Goal: Transaction & Acquisition: Purchase product/service

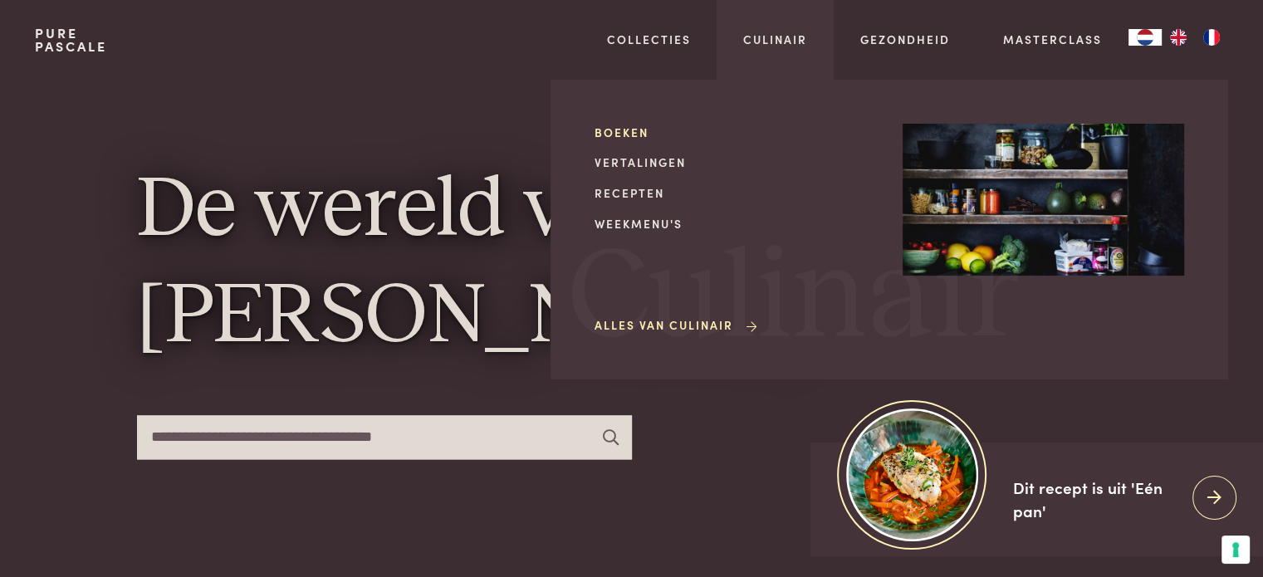
click at [628, 129] on link "Boeken" at bounding box center [736, 132] width 282 height 17
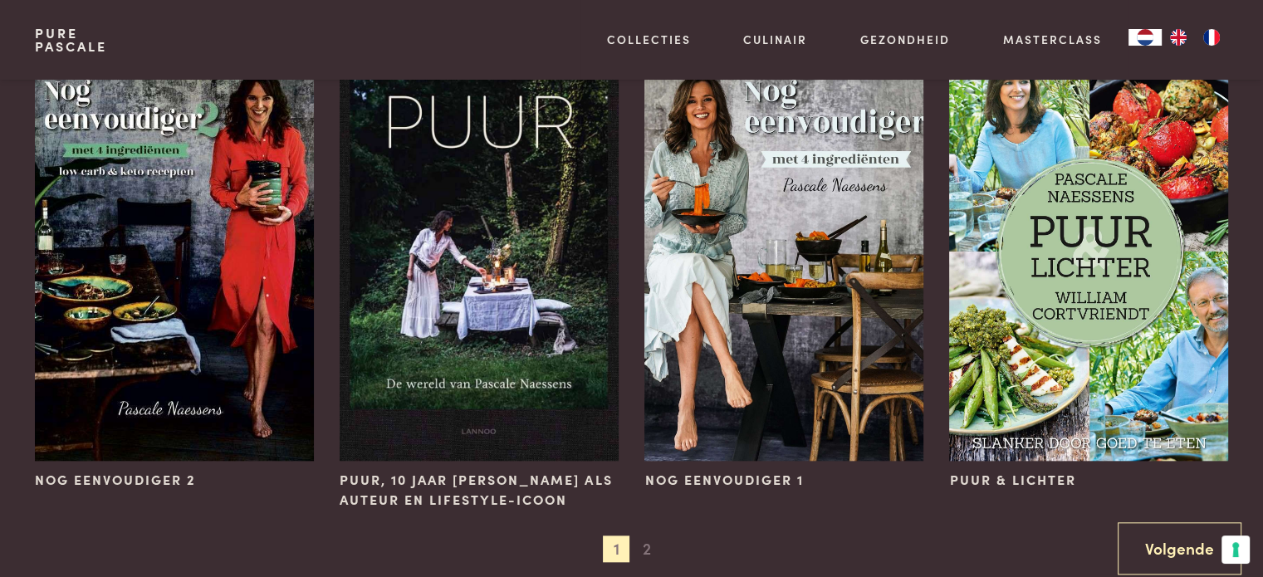
scroll to position [1640, 0]
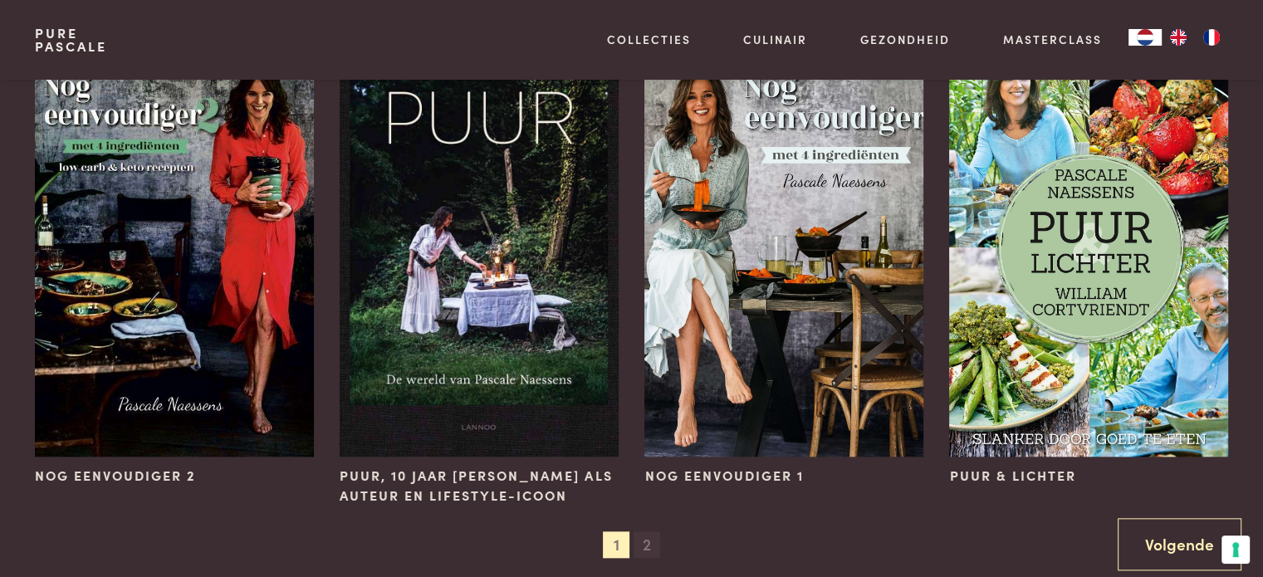
click at [646, 550] on span "2" at bounding box center [647, 545] width 27 height 27
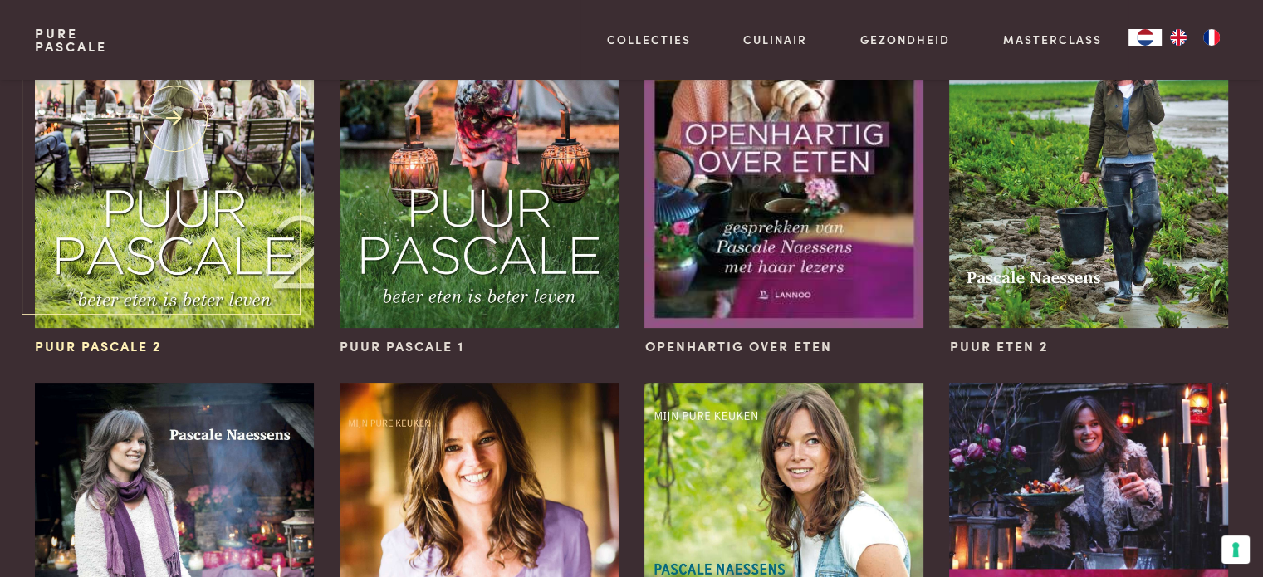
scroll to position [332, 0]
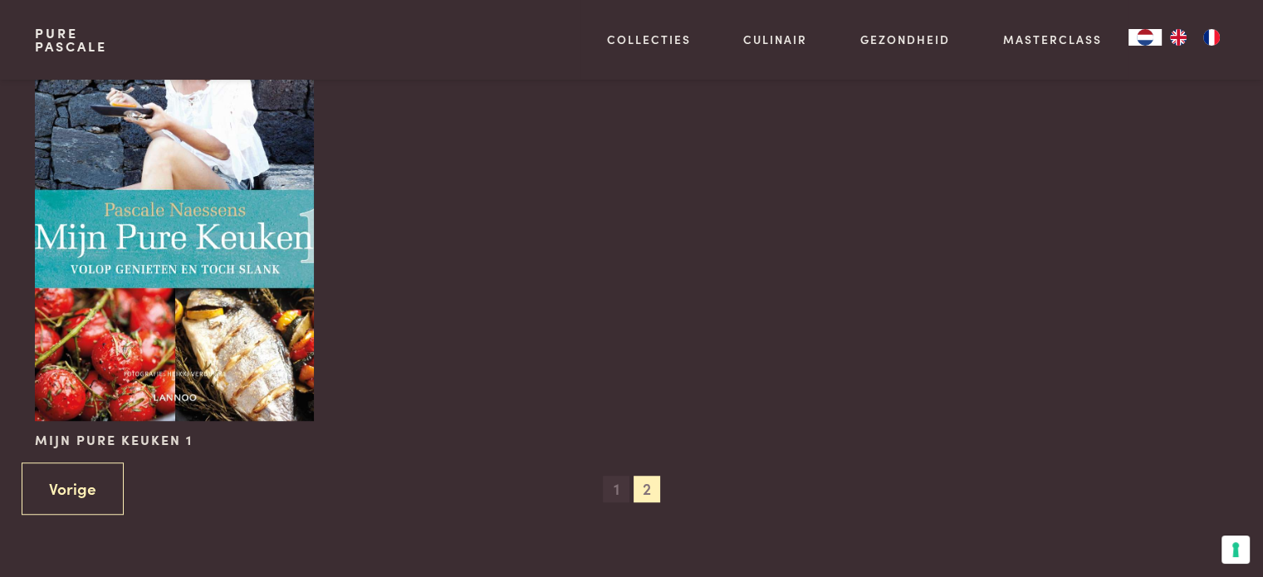
click at [615, 493] on span "1" at bounding box center [616, 489] width 27 height 27
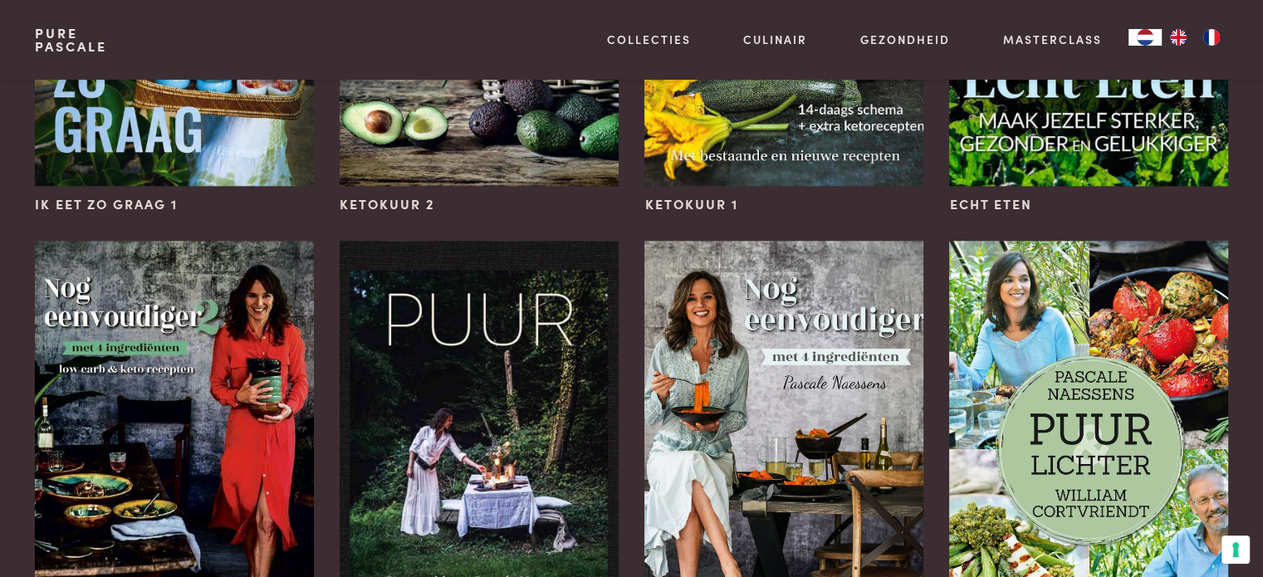
scroll to position [1578, 0]
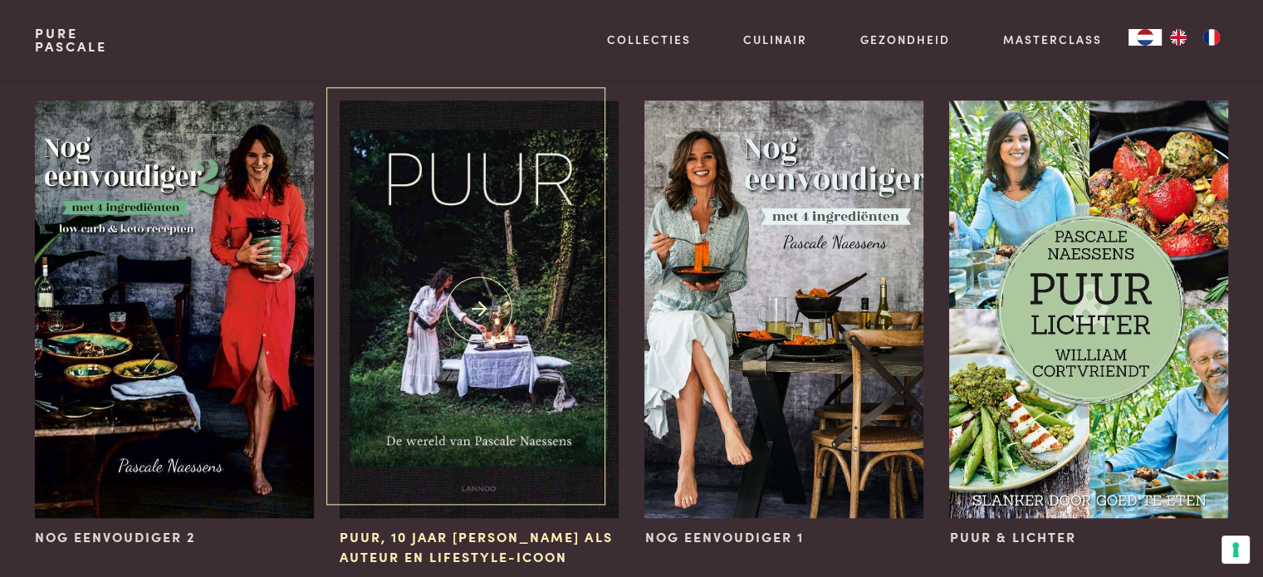
click at [473, 283] on img at bounding box center [479, 309] width 278 height 418
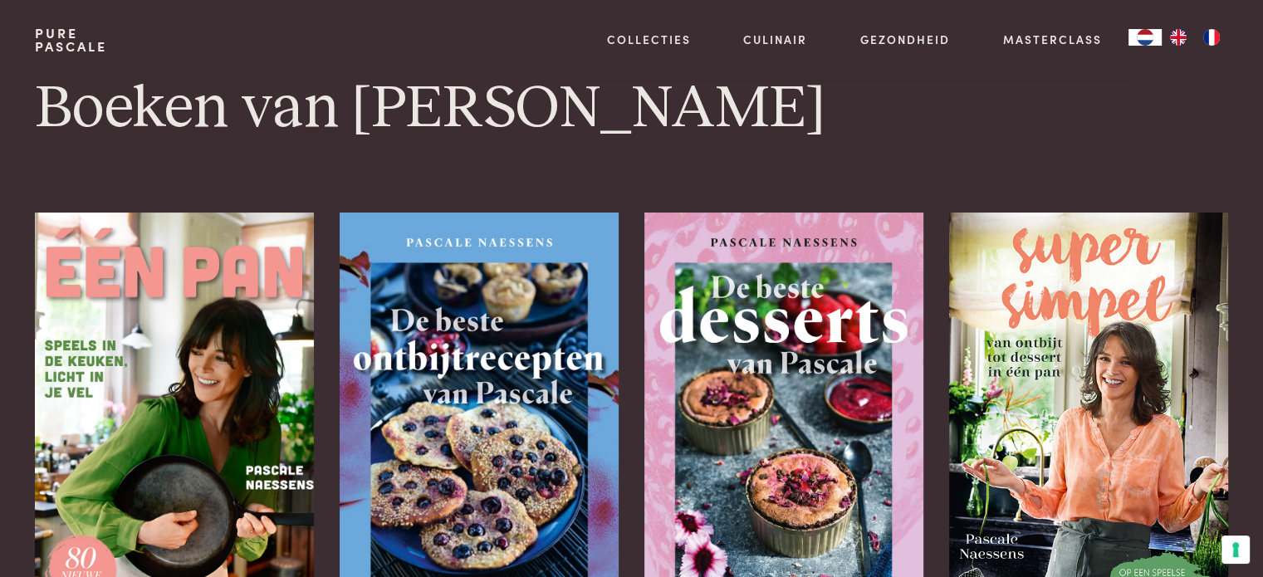
scroll to position [0, 0]
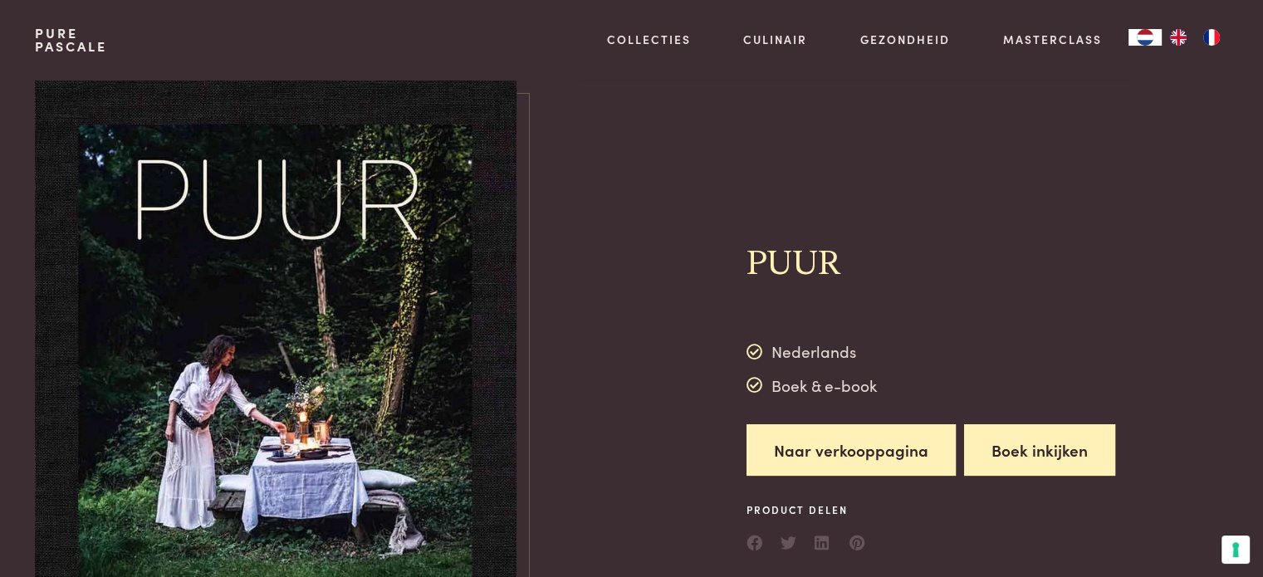
click at [1079, 444] on button "Boek inkijken" at bounding box center [1039, 450] width 151 height 52
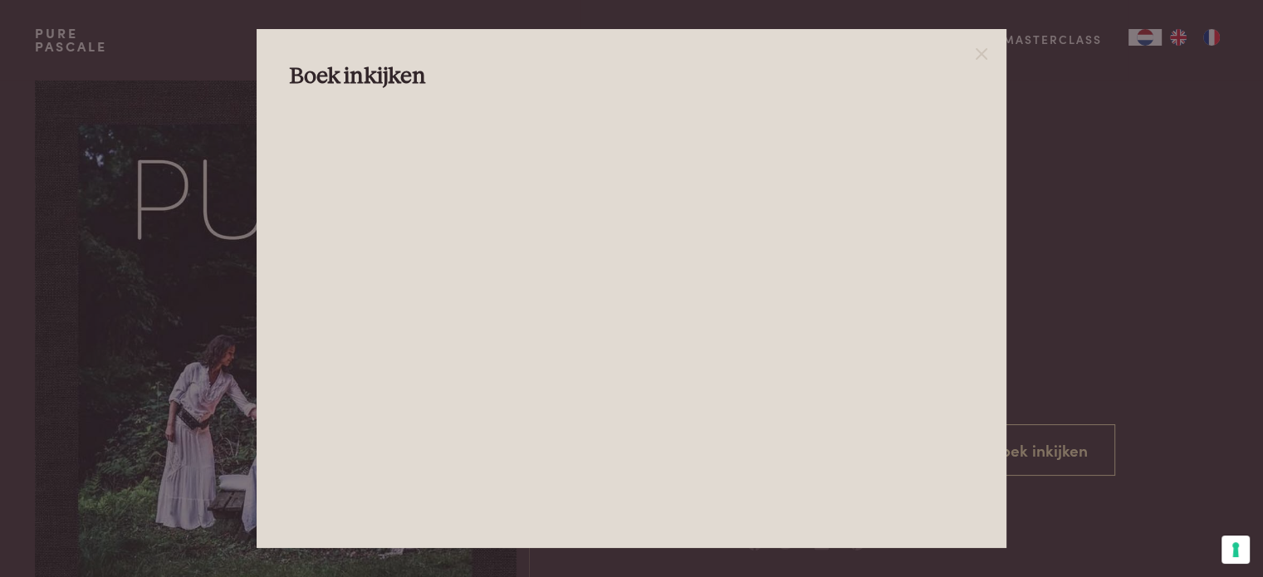
scroll to position [505, 0]
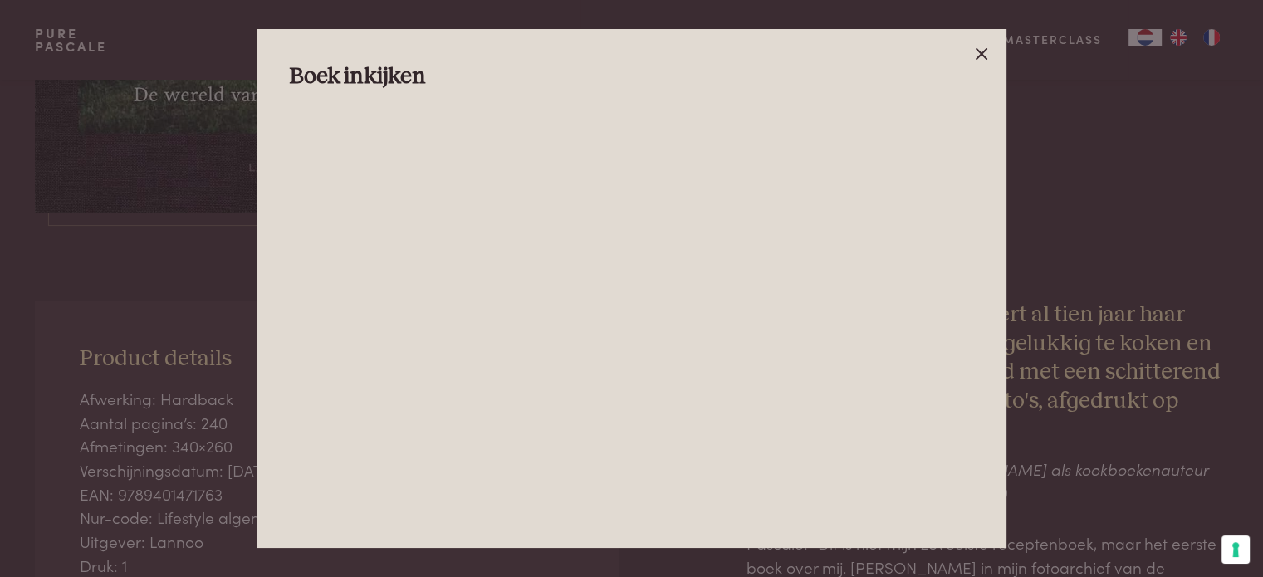
click at [983, 51] on line at bounding box center [982, 54] width 10 height 10
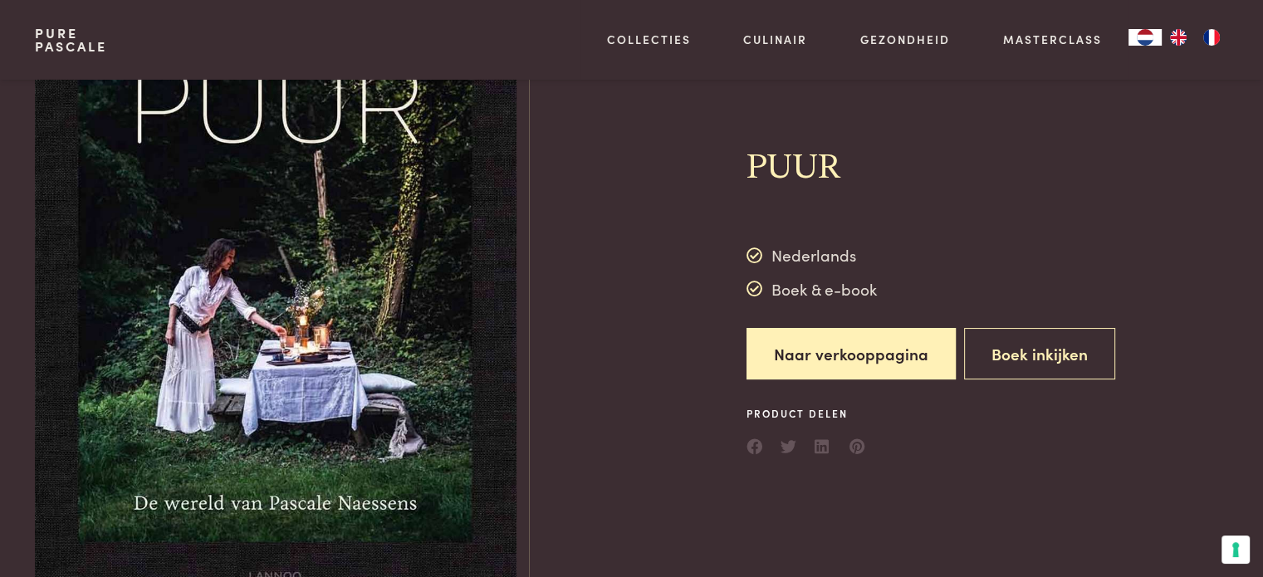
scroll to position [90, 0]
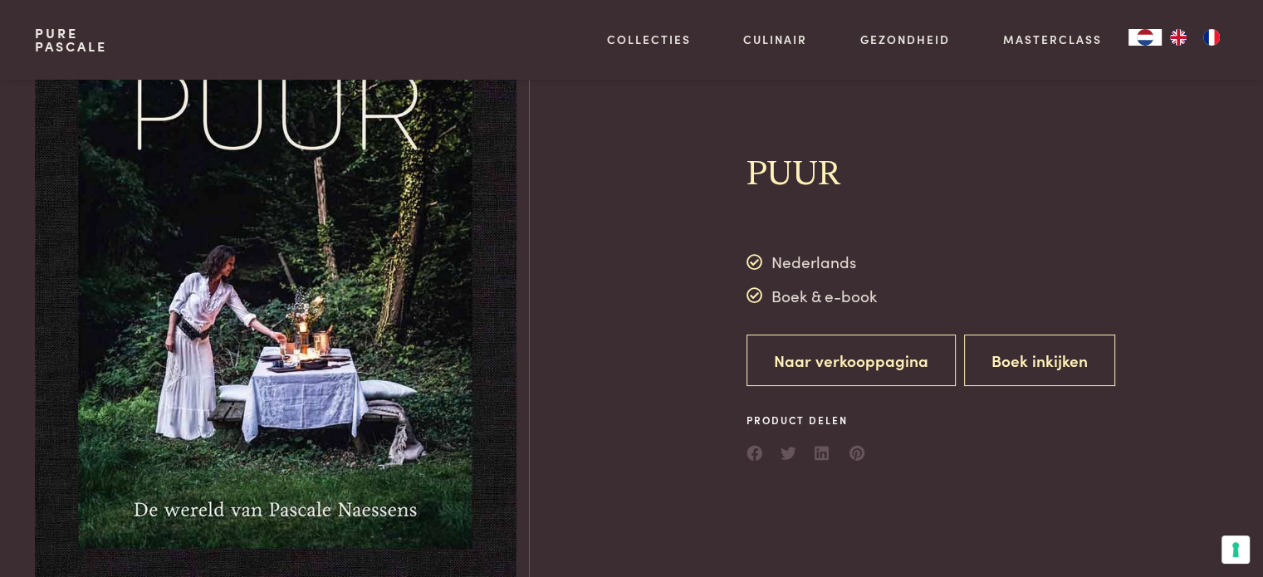
click at [799, 357] on link "Naar verkooppagina" at bounding box center [851, 361] width 209 height 52
